Goal: Task Accomplishment & Management: Manage account settings

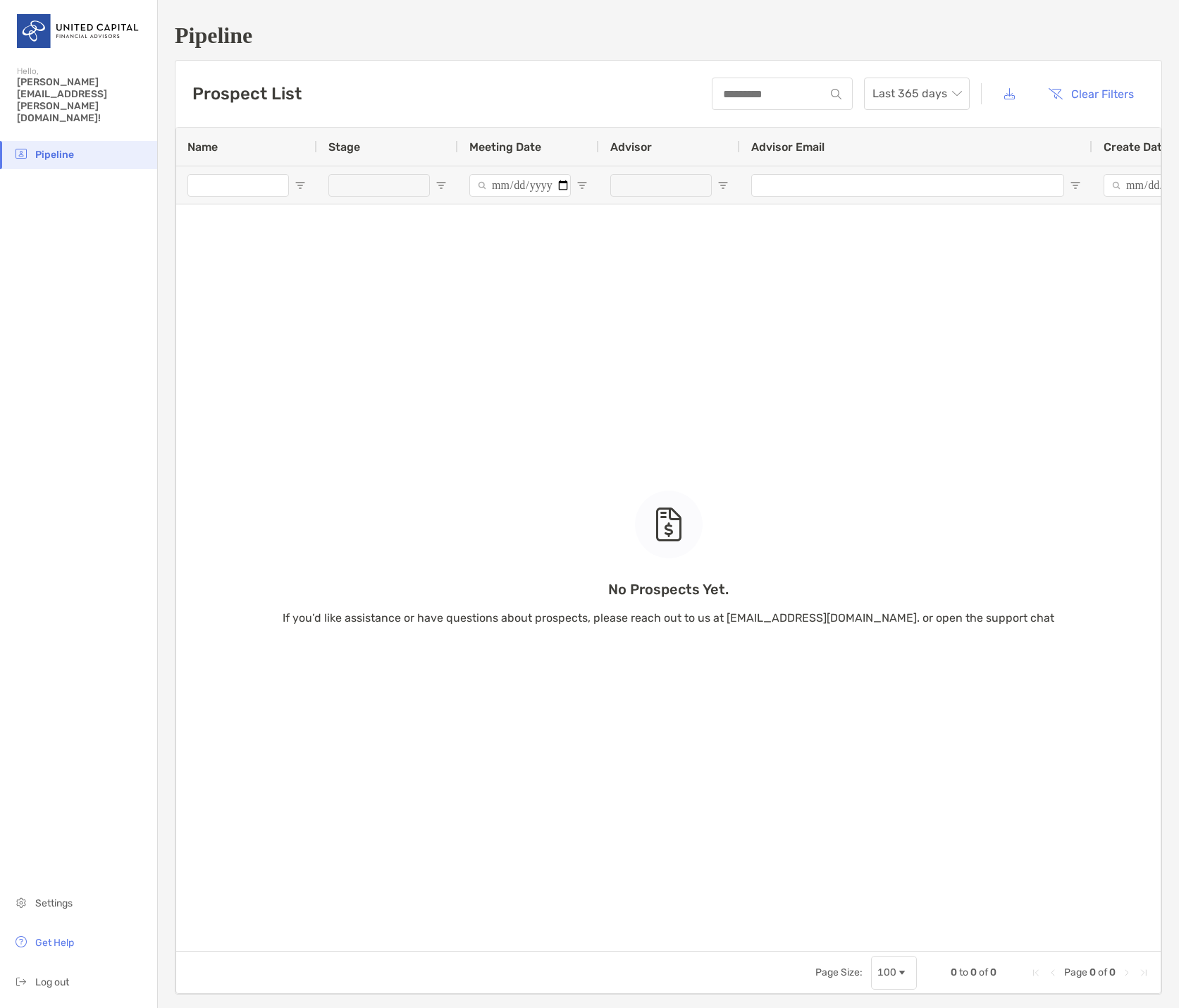
click at [49, 82] on span "[PERSON_NAME][EMAIL_ADDRESS][PERSON_NAME][DOMAIN_NAME]!" at bounding box center [83, 100] width 132 height 48
click at [135, 76] on span "[PERSON_NAME][EMAIL_ADDRESS][PERSON_NAME][DOMAIN_NAME]!" at bounding box center [83, 100] width 132 height 48
click at [88, 84] on span "[PERSON_NAME][EMAIL_ADDRESS][PERSON_NAME][DOMAIN_NAME]!" at bounding box center [83, 100] width 132 height 48
drag, startPoint x: 76, startPoint y: 83, endPoint x: 60, endPoint y: 83, distance: 16.0
click at [63, 83] on span "[PERSON_NAME][EMAIL_ADDRESS][PERSON_NAME][DOMAIN_NAME]!" at bounding box center [83, 100] width 132 height 48
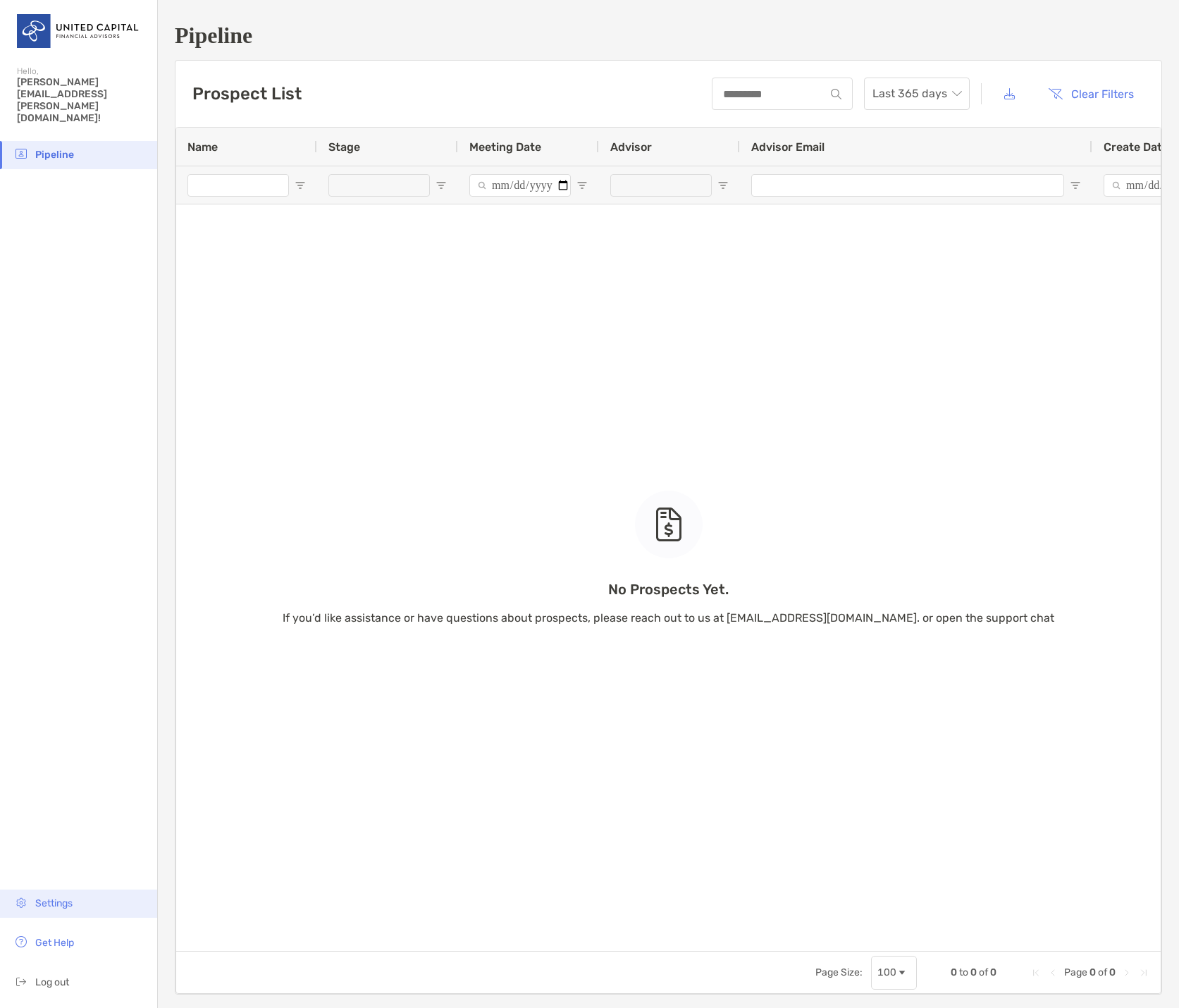
click at [67, 897] on span "Settings" at bounding box center [54, 903] width 37 height 12
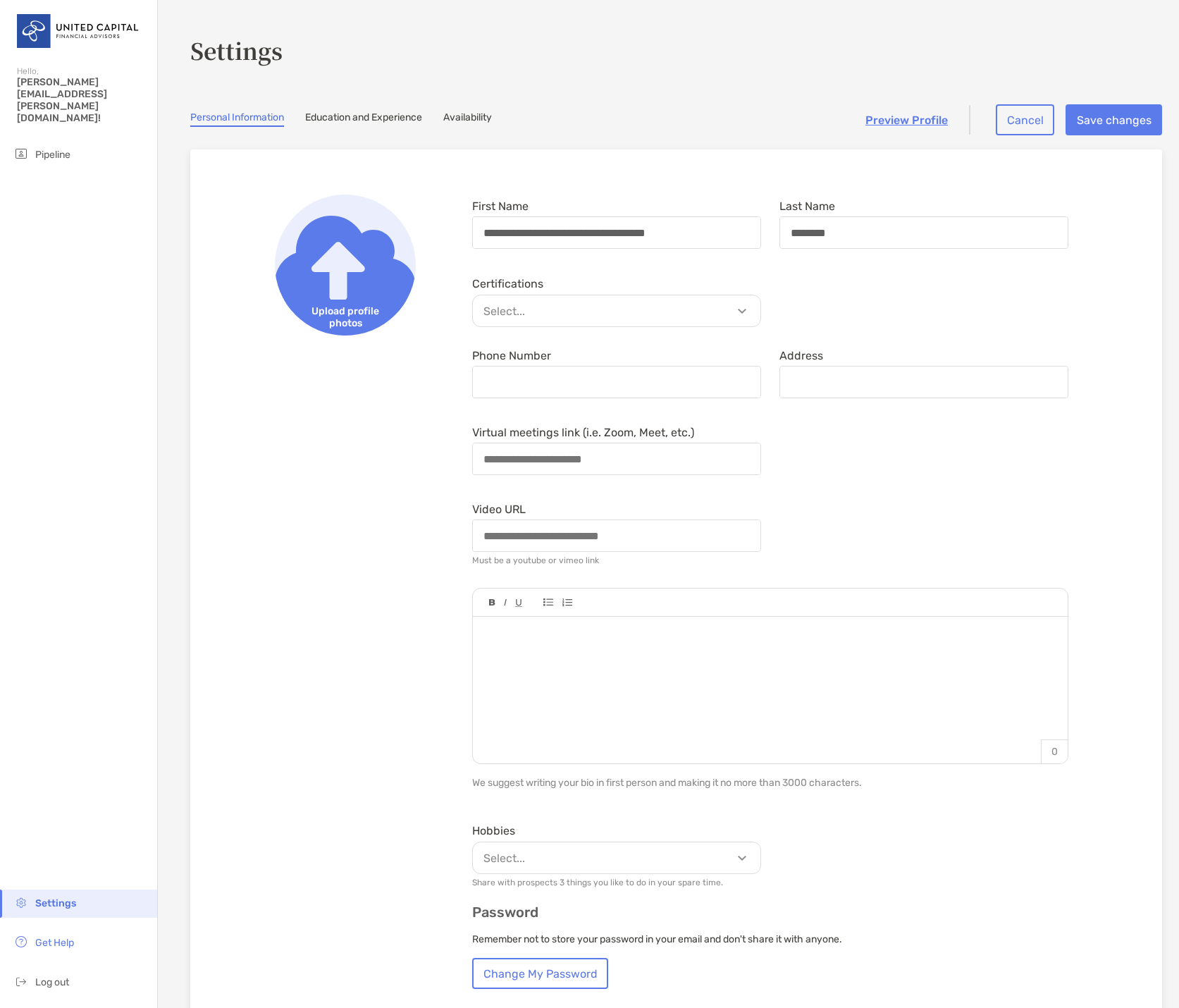
click at [346, 119] on link "Education and Experience" at bounding box center [363, 119] width 117 height 15
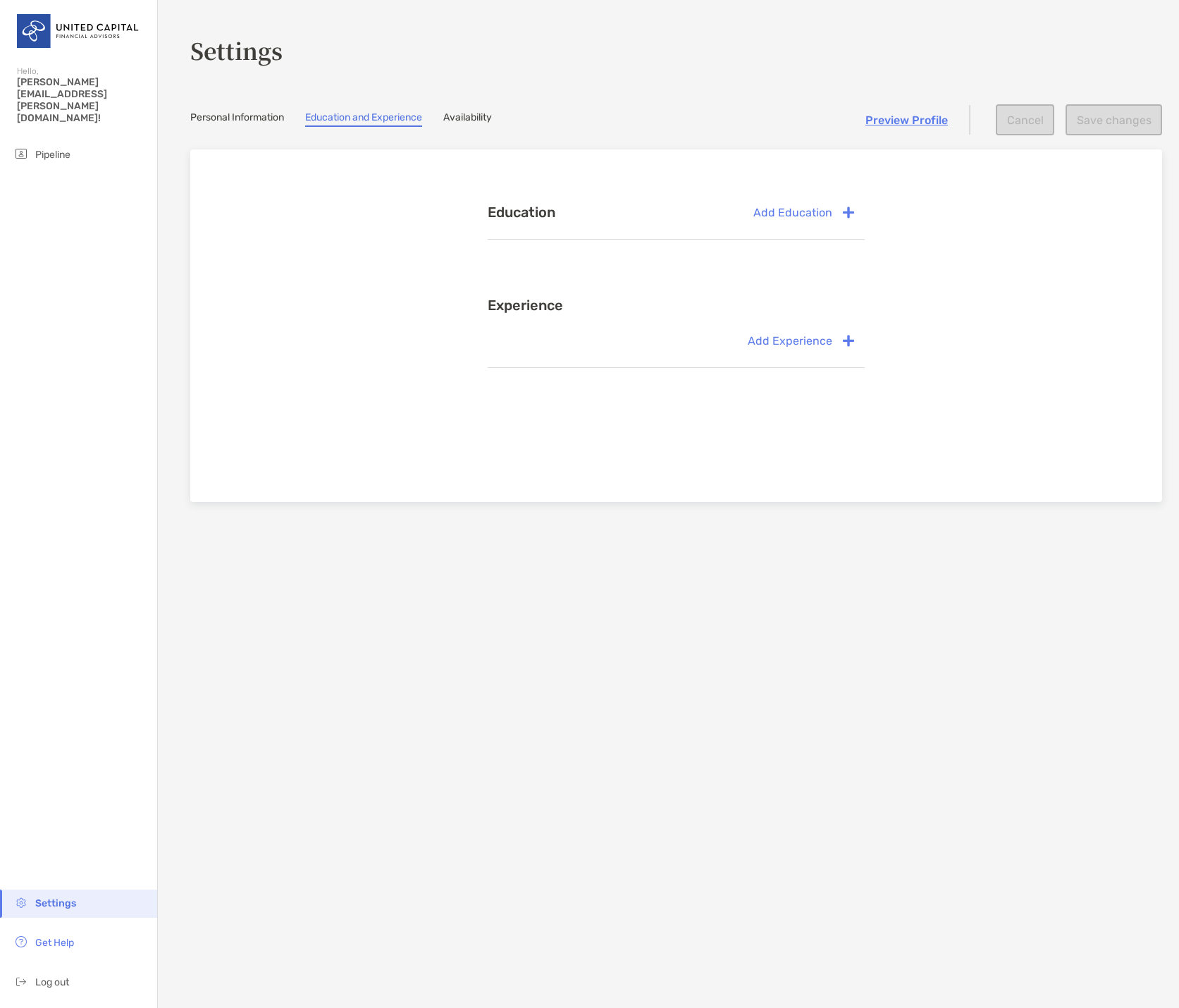
click at [62, 80] on span "[PERSON_NAME][EMAIL_ADDRESS][PERSON_NAME][DOMAIN_NAME]!" at bounding box center [83, 100] width 132 height 48
click at [472, 108] on section "Settings Personal Information Education and Experience Availability Preview Pro…" at bounding box center [667, 504] width 1021 height 1008
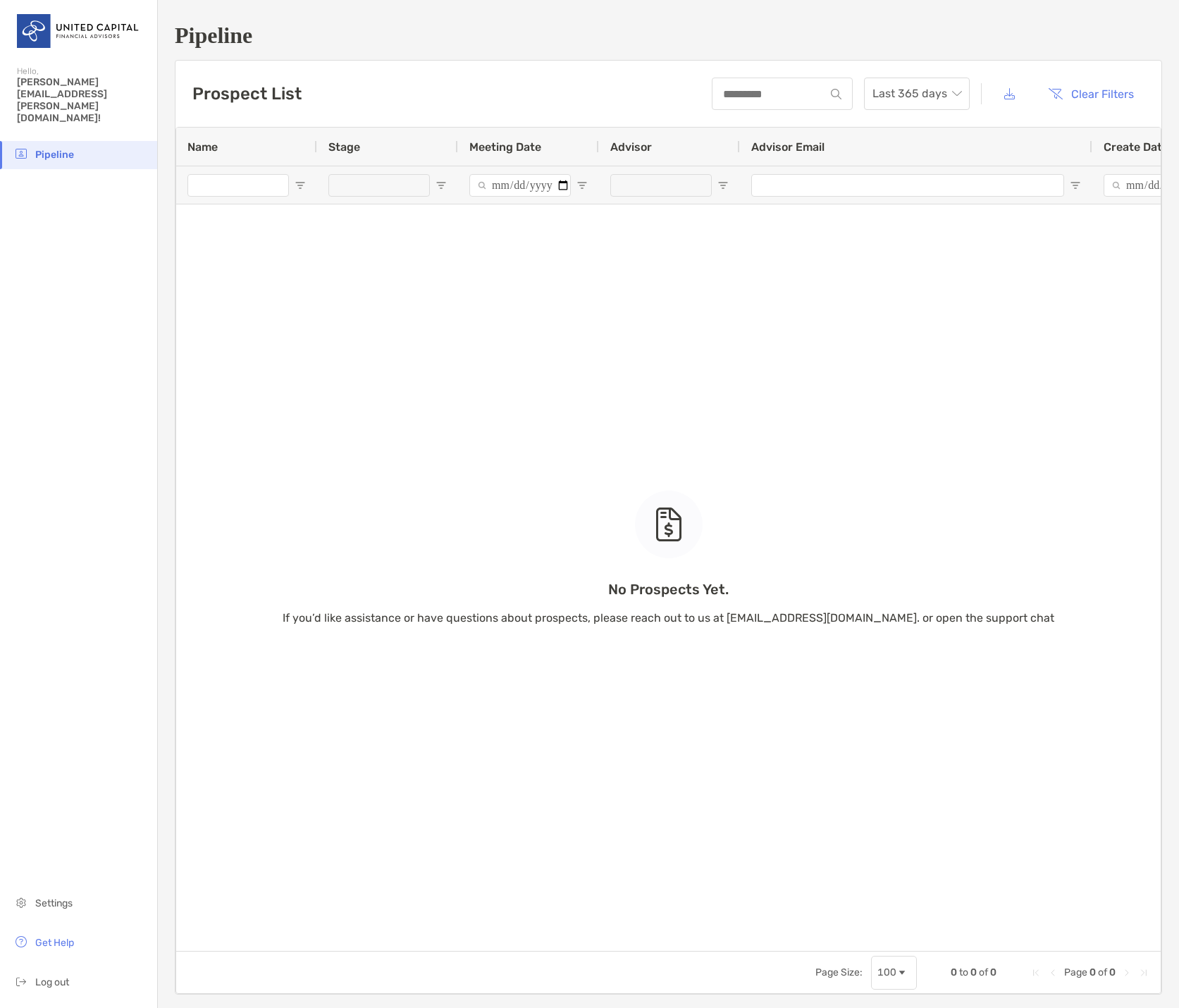
drag, startPoint x: 448, startPoint y: 947, endPoint x: 1101, endPoint y: 922, distance: 653.5
click at [1101, 922] on div "No Prospects Yet. If you’d like assistance or have questions about prospects, p…" at bounding box center [667, 539] width 984 height 823
drag, startPoint x: 906, startPoint y: 943, endPoint x: 1172, endPoint y: 954, distance: 266.2
click at [1172, 954] on div "Pipeline Prospect List Last 365 days Clear Filters 0 to 0 of 0. Page 0 of 0 Nam…" at bounding box center [667, 504] width 1021 height 1008
click at [1073, 98] on button "Clear Filters" at bounding box center [1090, 93] width 107 height 31
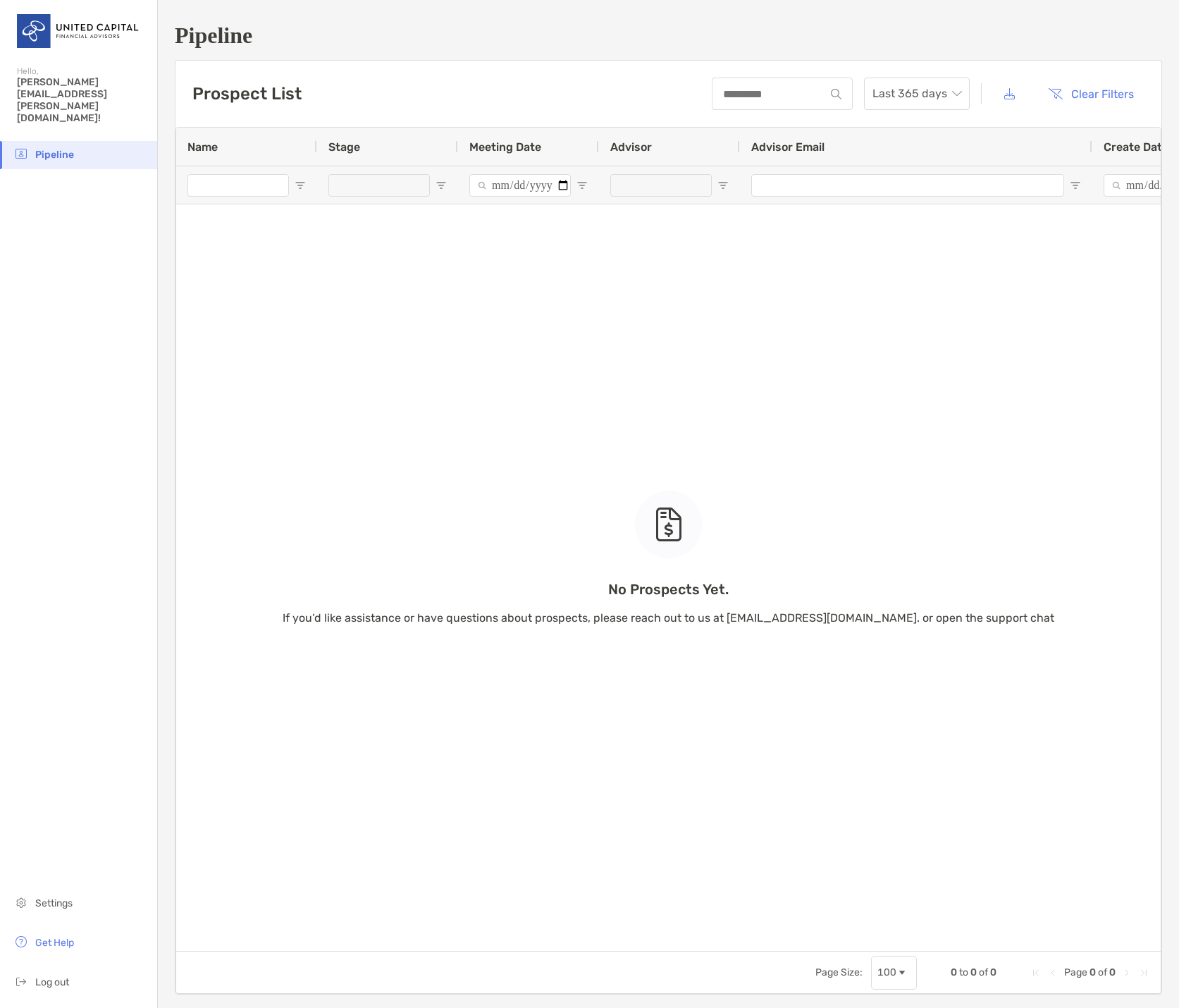
drag, startPoint x: 798, startPoint y: 946, endPoint x: 1055, endPoint y: 946, distance: 257.0
click at [1055, 946] on div "No Prospects Yet. If you’d like assistance or have questions about prospects, p…" at bounding box center [667, 539] width 984 height 823
drag, startPoint x: 1035, startPoint y: 941, endPoint x: 1167, endPoint y: 946, distance: 132.1
click at [1167, 946] on div "Pipeline Prospect List Last 365 days Clear Filters 0 to 0 of 0. Page 0 of 0 Nam…" at bounding box center [667, 509] width 1021 height 1017
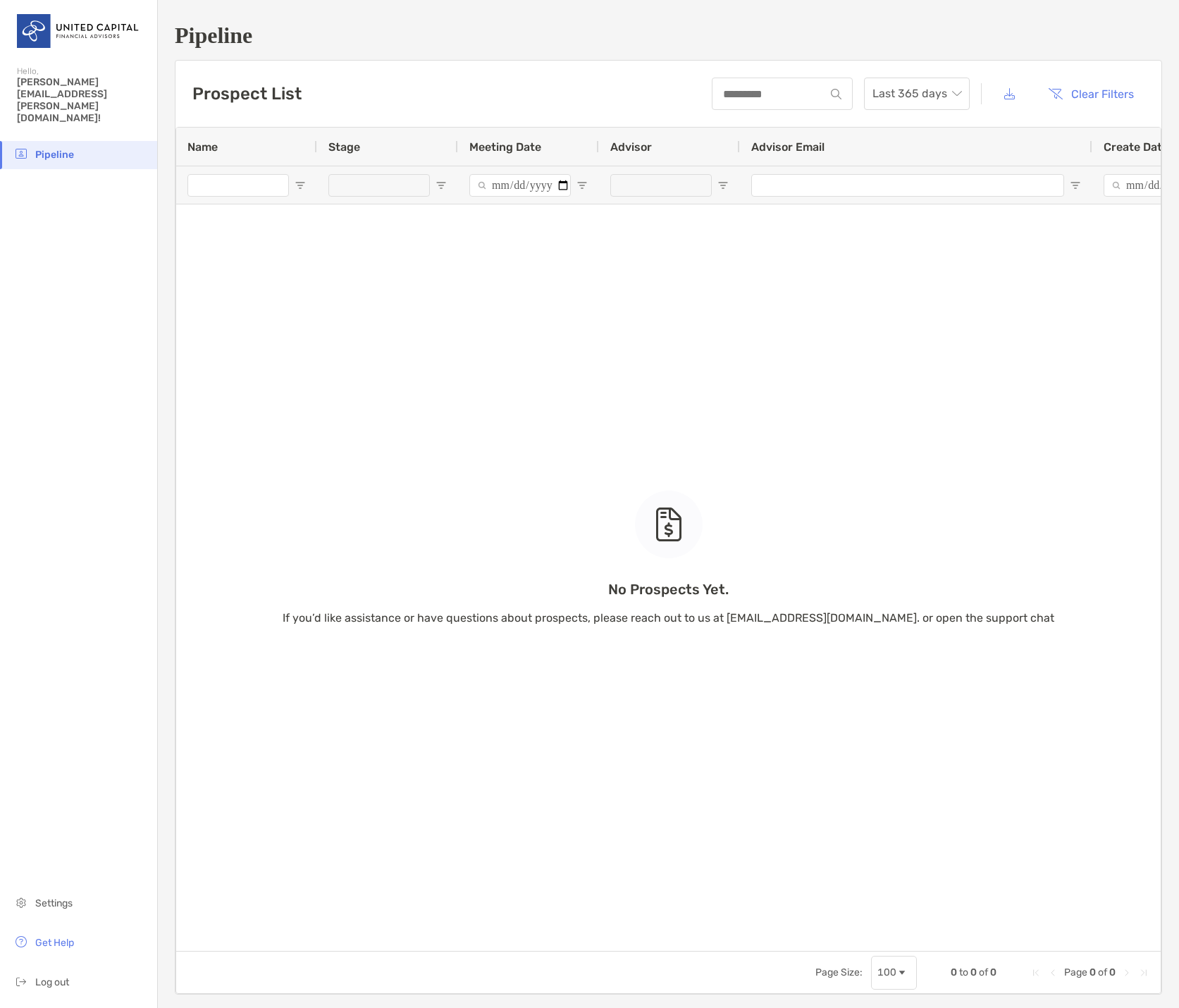
click at [1156, 943] on div "Pipeline Prospect List Last 365 days Clear Filters 0 to 0 of 0. Page 0 of 0 Nam…" at bounding box center [667, 509] width 1021 height 1017
drag, startPoint x: 1031, startPoint y: 941, endPoint x: 1149, endPoint y: 948, distance: 118.2
click at [1149, 948] on div "No Prospects Yet. If you’d like assistance or have questions about prospects, p…" at bounding box center [667, 539] width 984 height 823
click at [1064, 945] on div "No Prospects Yet. If you’d like assistance or have questions about prospects, p…" at bounding box center [667, 539] width 984 height 823
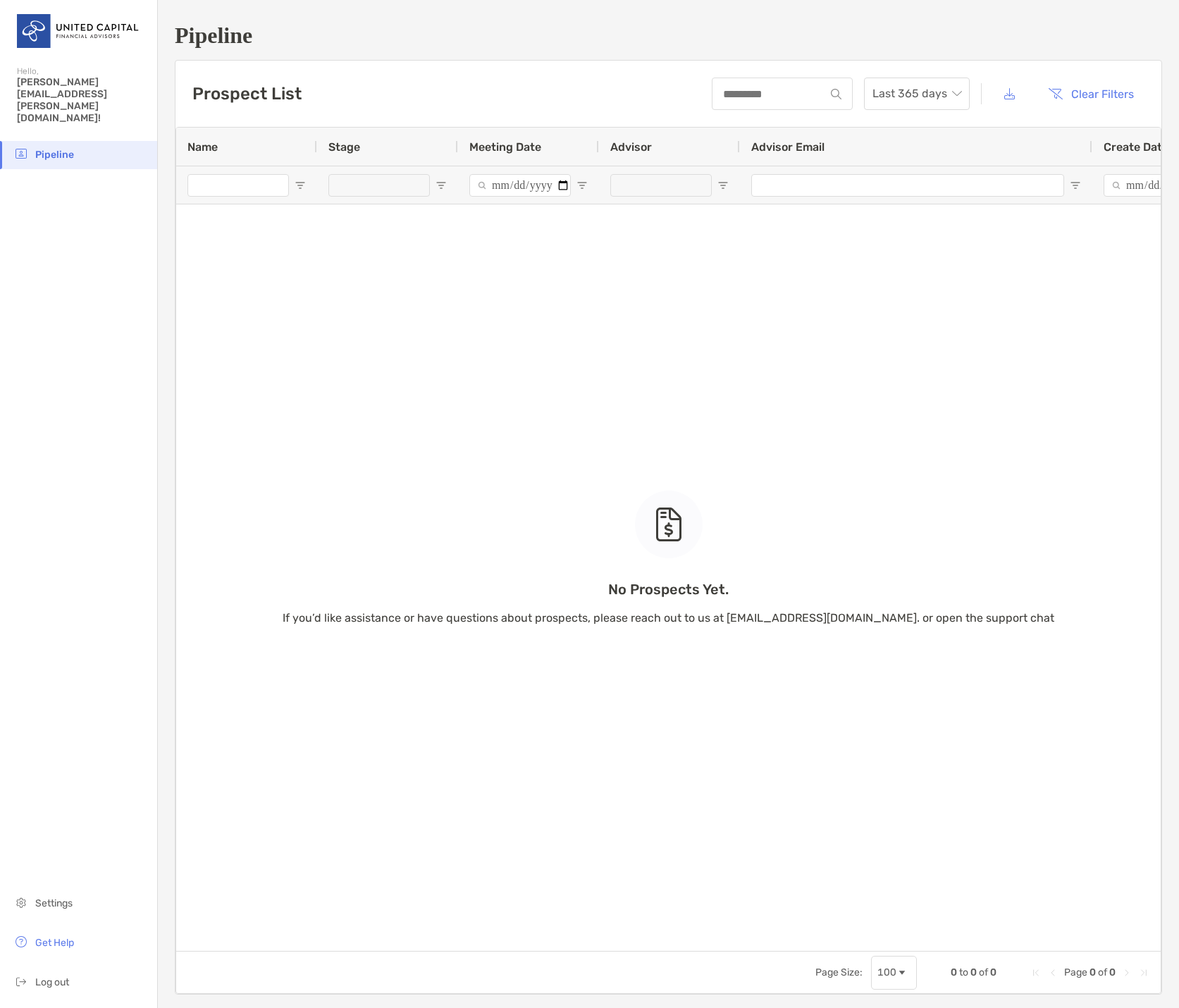
drag, startPoint x: 1057, startPoint y: 945, endPoint x: 1171, endPoint y: 947, distance: 114.0
click at [1171, 947] on div "Pipeline Prospect List Last 365 days Clear Filters 0 to 0 of 0. Page 0 of 0 Nam…" at bounding box center [667, 504] width 1021 height 1008
